Goal: Information Seeking & Learning: Learn about a topic

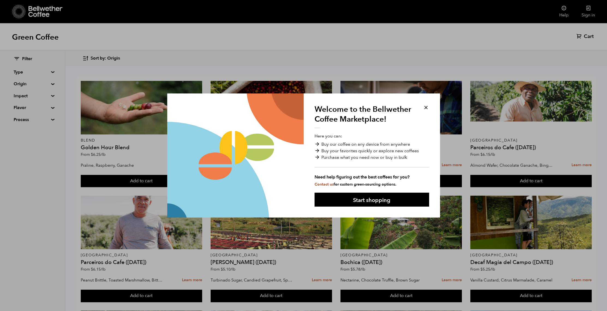
click at [428, 105] on button at bounding box center [426, 107] width 6 height 6
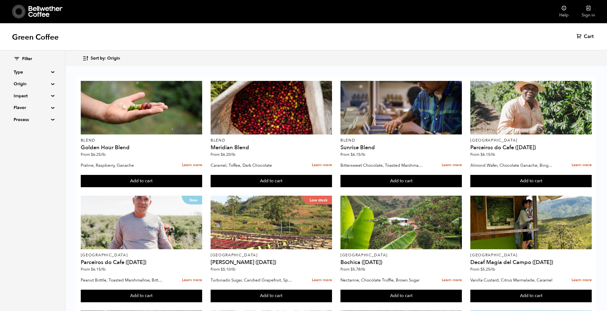
click at [53, 94] on div "Filter Type Blend Single Origin Decaf Seasonal Year Round Origin Blend [GEOGRAP…" at bounding box center [32, 89] width 65 height 78
click at [51, 96] on summary "Impact" at bounding box center [33, 96] width 38 height 7
click at [17, 123] on input "Women's Lot" at bounding box center [16, 123] width 5 height 5
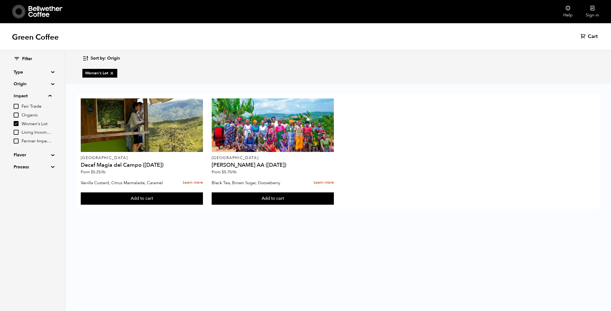
click at [19, 123] on input "Women's Lot" at bounding box center [16, 123] width 5 height 5
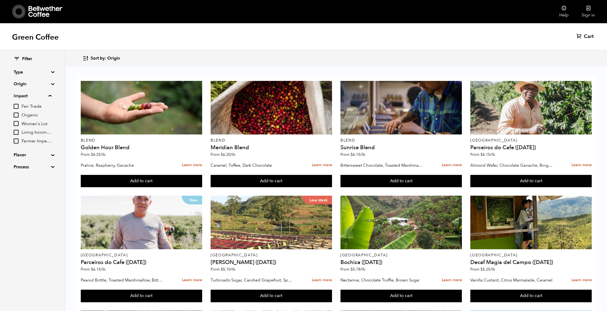
click at [15, 123] on input "Women's Lot" at bounding box center [16, 123] width 5 height 5
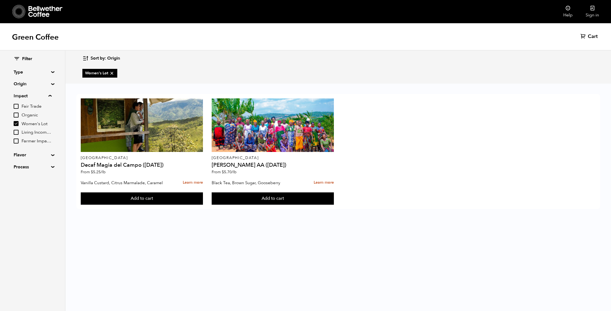
click at [15, 123] on input "Women's Lot" at bounding box center [16, 123] width 5 height 5
checkbox input "false"
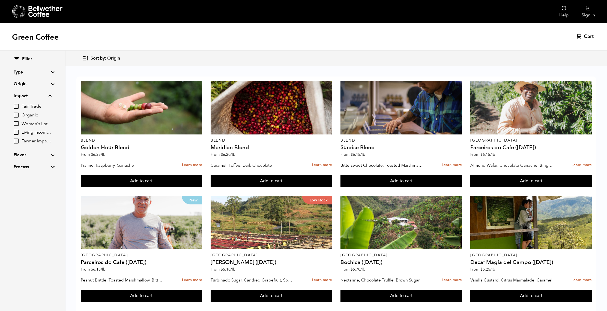
click at [18, 106] on input "Fair Trade" at bounding box center [16, 106] width 5 height 5
checkbox input "true"
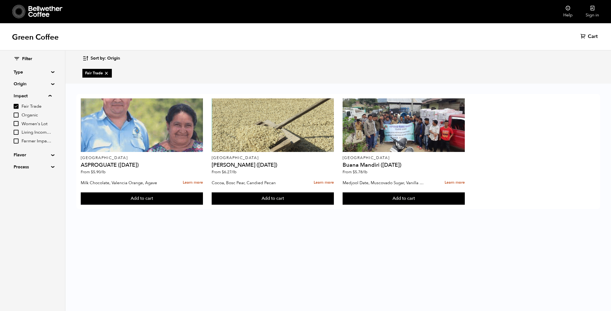
click at [17, 113] on input "Organic" at bounding box center [16, 114] width 5 height 5
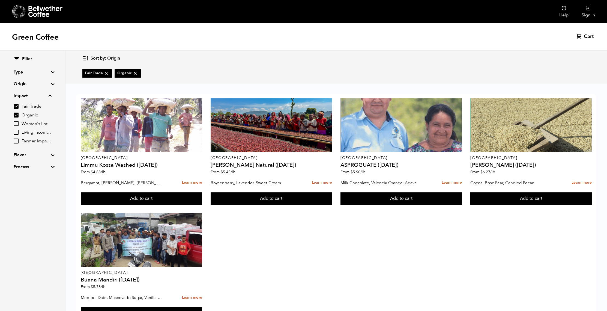
click at [14, 115] on input "Organic" at bounding box center [16, 114] width 5 height 5
checkbox input "false"
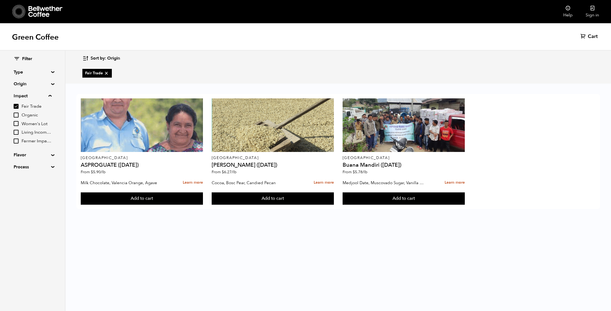
click at [14, 105] on input "Fair Trade" at bounding box center [16, 106] width 5 height 5
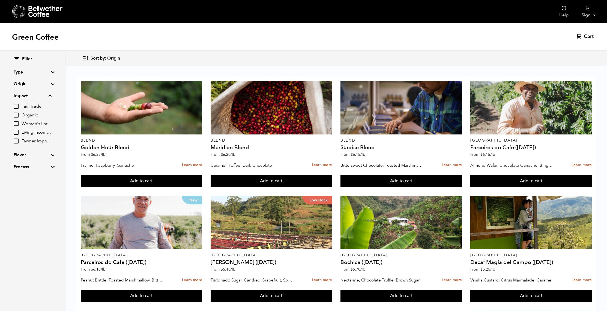
click at [18, 106] on input "Fair Trade" at bounding box center [16, 106] width 5 height 5
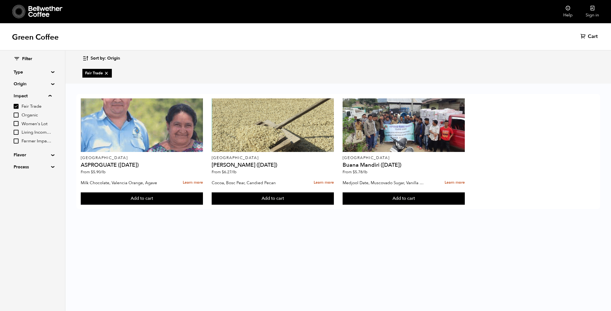
click at [16, 104] on input "Fair Trade" at bounding box center [16, 106] width 5 height 5
checkbox input "false"
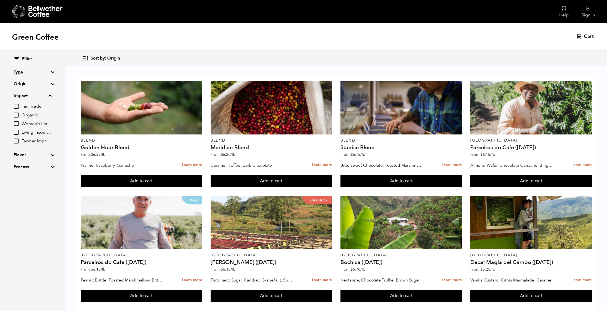
click at [16, 114] on input "Organic" at bounding box center [16, 114] width 5 height 5
checkbox input "true"
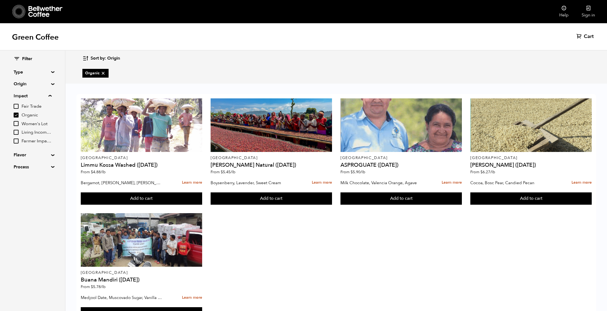
click at [16, 108] on input "Fair Trade" at bounding box center [16, 106] width 5 height 5
checkbox input "true"
click at [19, 116] on input "Organic" at bounding box center [16, 114] width 5 height 5
checkbox input "false"
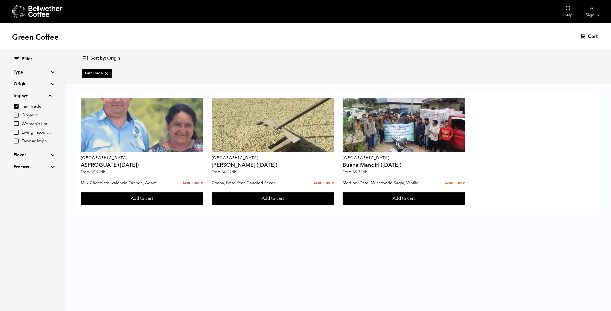
click at [18, 107] on input "Fair Trade" at bounding box center [16, 106] width 5 height 5
checkbox input "false"
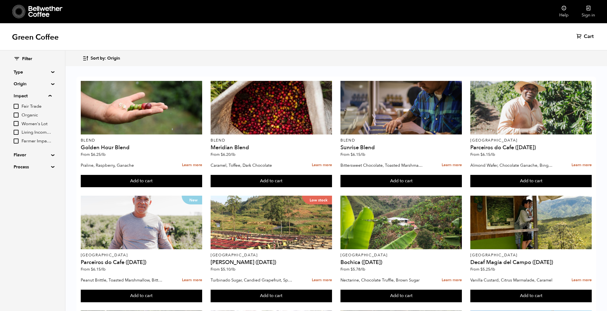
click at [19, 130] on input "Living Income Pricing" at bounding box center [16, 132] width 5 height 5
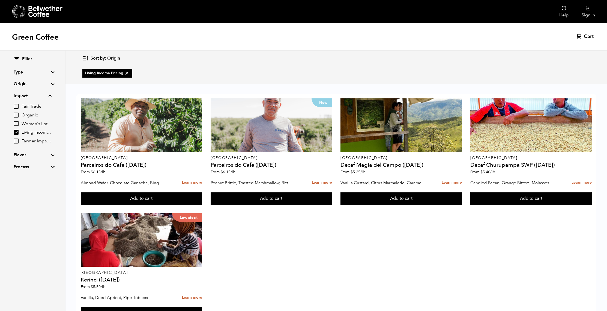
click at [19, 132] on input "Living Income Pricing" at bounding box center [16, 132] width 5 height 5
checkbox input "false"
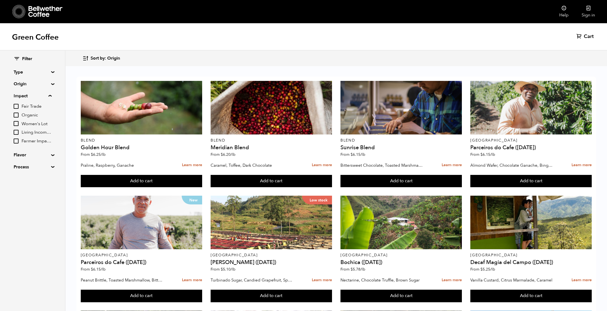
click at [19, 142] on input "Farmer Impact Fund" at bounding box center [16, 140] width 5 height 5
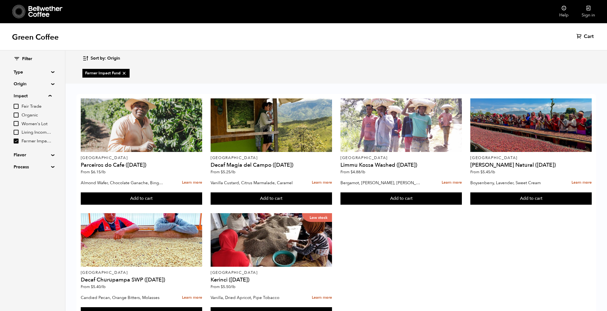
click at [17, 142] on input "Farmer Impact Fund" at bounding box center [16, 140] width 5 height 5
checkbox input "false"
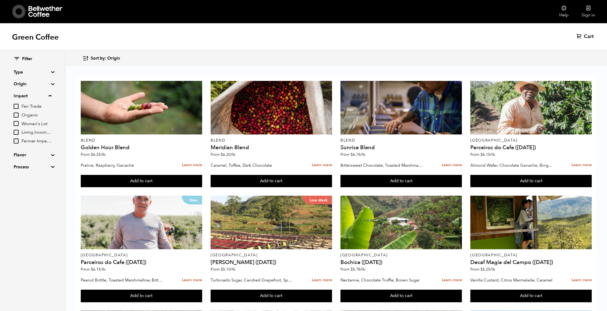
click at [27, 162] on div "Filter Type Blend Single Origin Decaf Seasonal Year Round Origin Blend [GEOGRAP…" at bounding box center [33, 113] width 38 height 114
click at [28, 166] on summary "Process" at bounding box center [33, 166] width 38 height 7
drag, startPoint x: 49, startPoint y: 195, endPoint x: 15, endPoint y: 175, distance: 39.2
click at [15, 175] on div "Natural Washed Wet-hulled" at bounding box center [33, 186] width 38 height 24
copy div "Natural Washed Wet-hulled"
